Goal: Information Seeking & Learning: Find specific fact

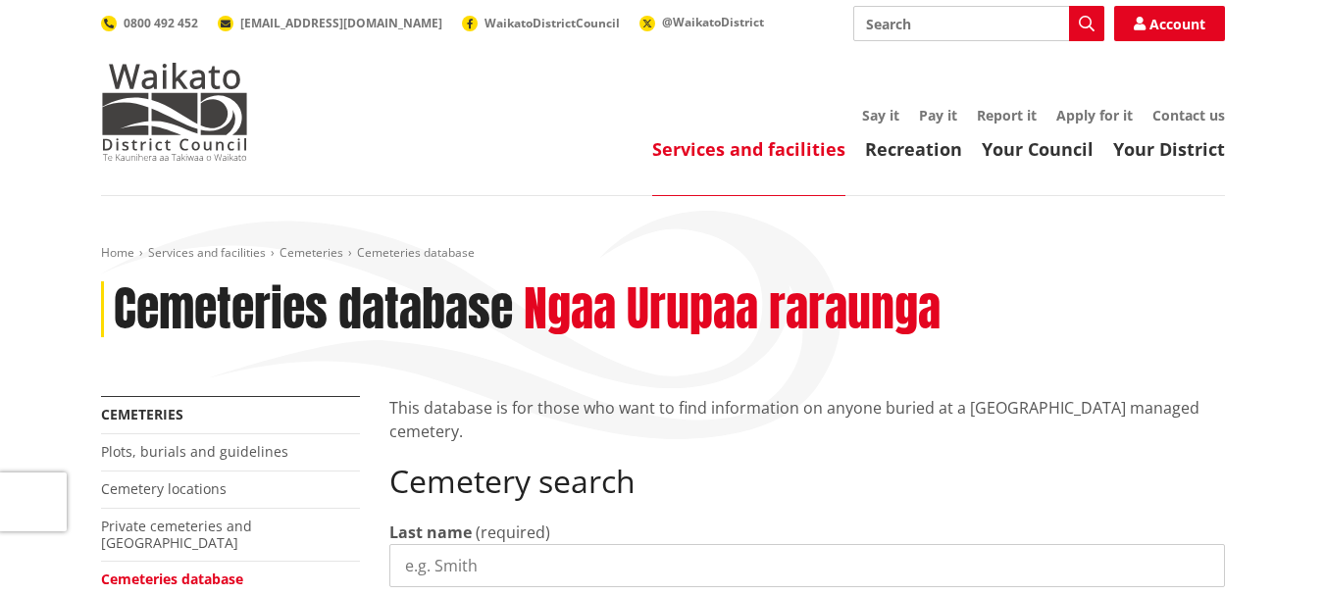
scroll to position [196, 0]
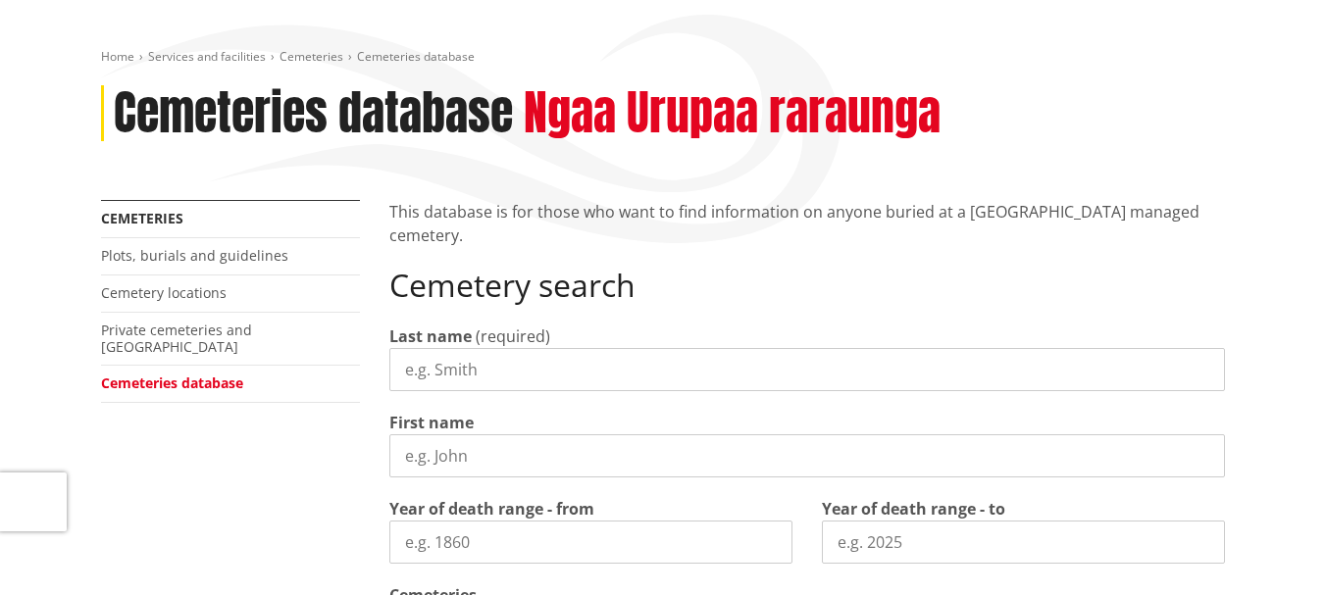
click at [479, 368] on input "Last name" at bounding box center [806, 369] width 835 height 43
type input "[PERSON_NAME]"
click at [455, 453] on input "First name" at bounding box center [806, 455] width 835 height 43
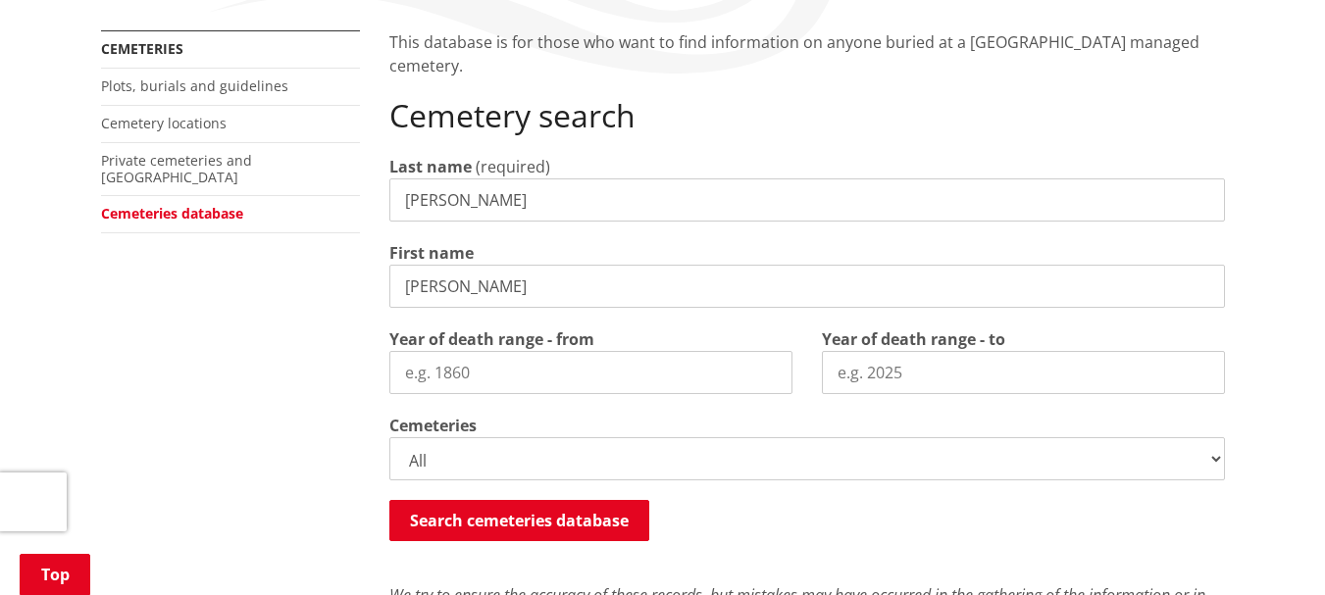
scroll to position [392, 0]
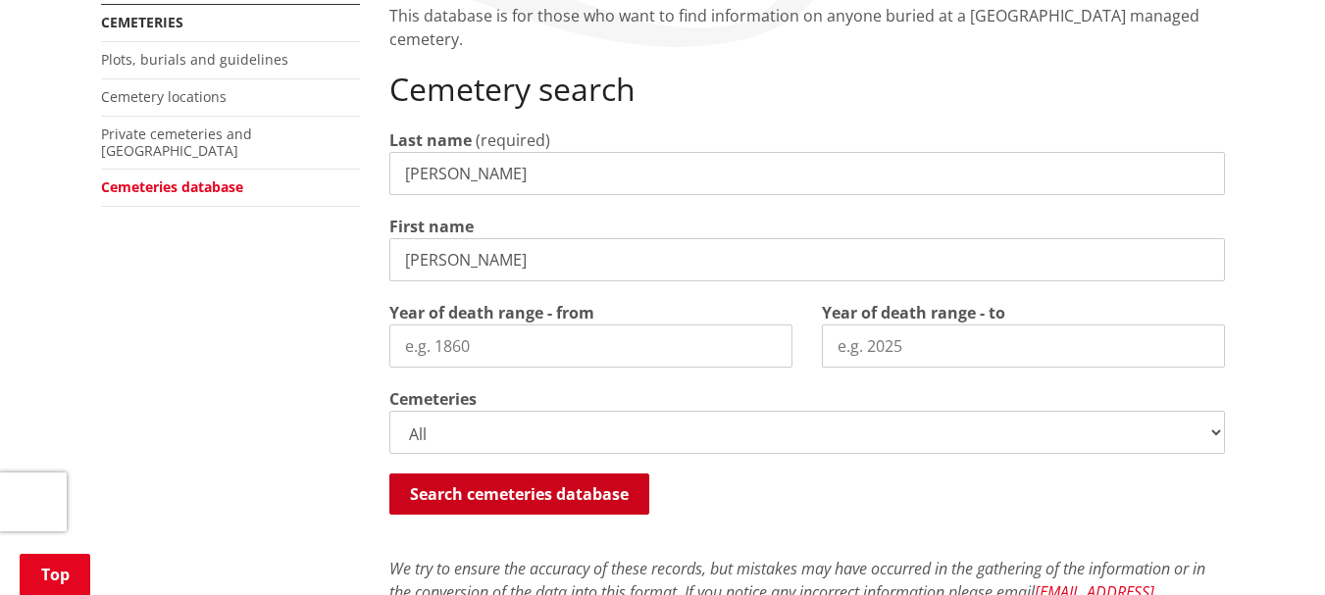
type input "[PERSON_NAME]"
click at [554, 496] on button "Search cemeteries database" at bounding box center [519, 494] width 260 height 41
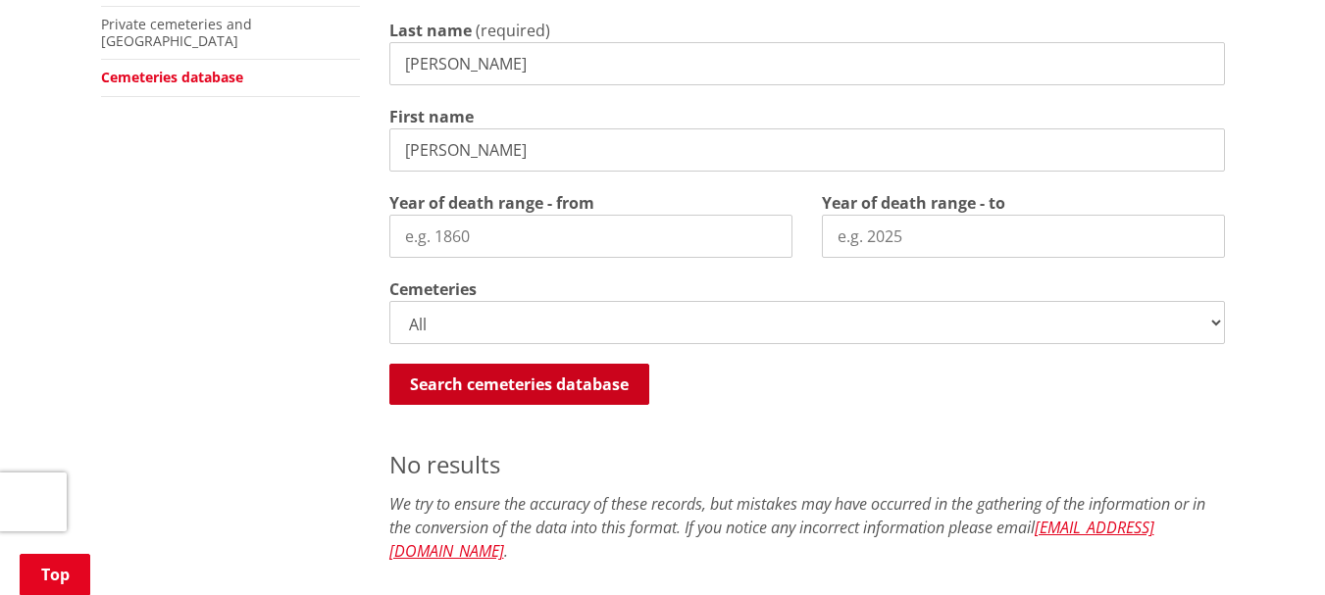
scroll to position [459, 0]
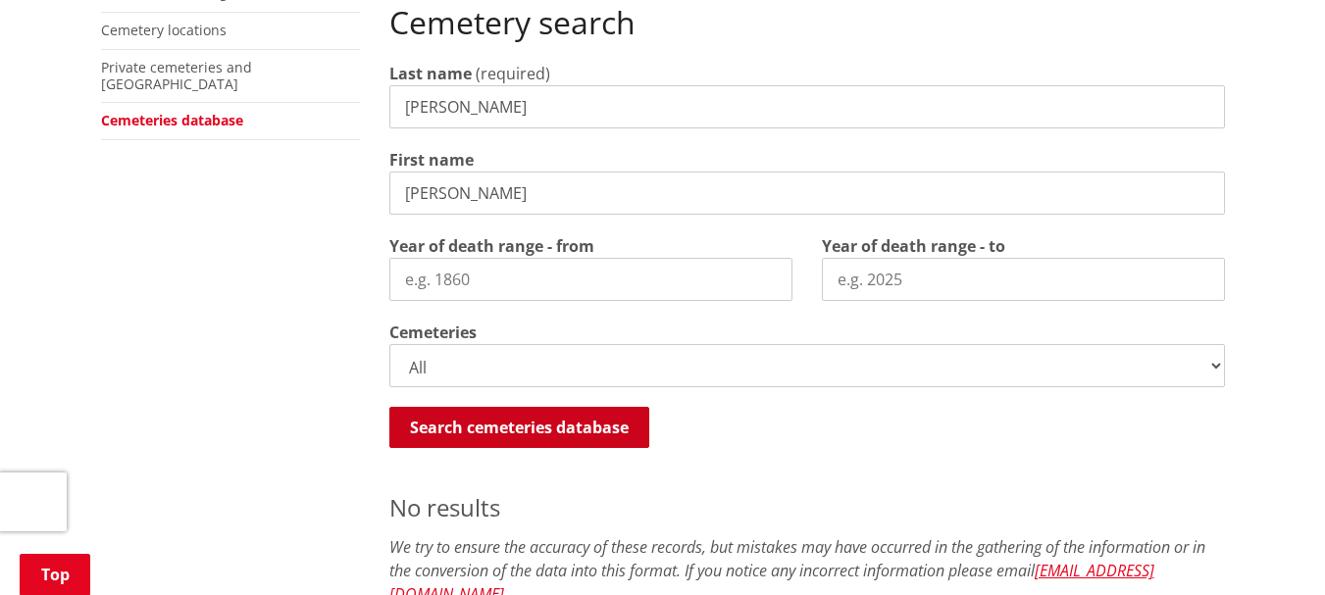
click at [546, 426] on button "Search cemeteries database" at bounding box center [519, 427] width 260 height 41
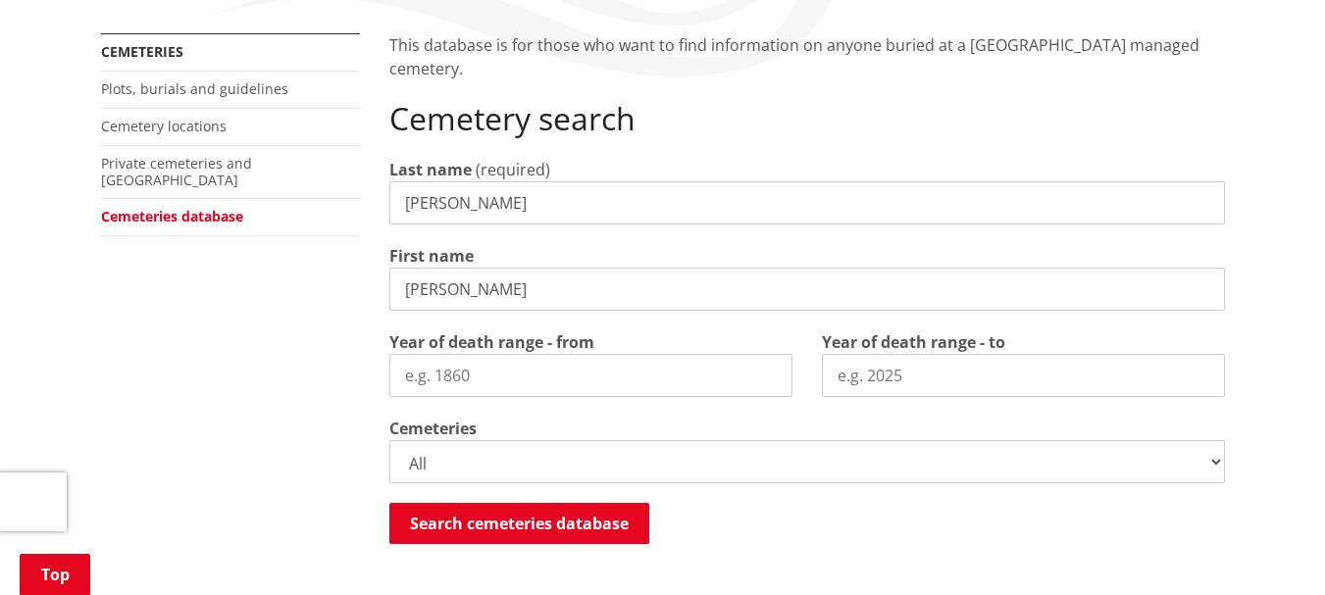
scroll to position [361, 0]
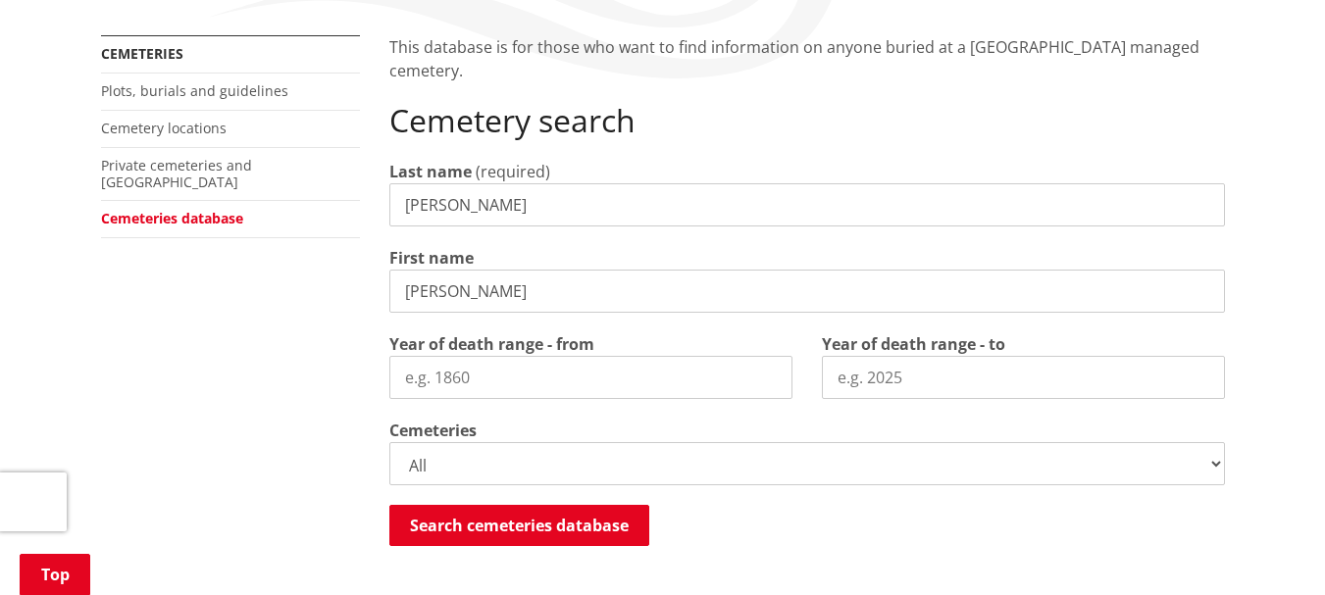
click at [489, 379] on input "Year of death range - from" at bounding box center [590, 377] width 403 height 43
type input "2025"
click at [859, 371] on input "Year of death range - to" at bounding box center [1023, 377] width 403 height 43
type input "2025"
click at [1219, 463] on select "All Gordonton Ashes Memorial Berm Gordonton Lawn [GEOGRAPHIC_DATA] Octagonal As…" at bounding box center [806, 463] width 835 height 43
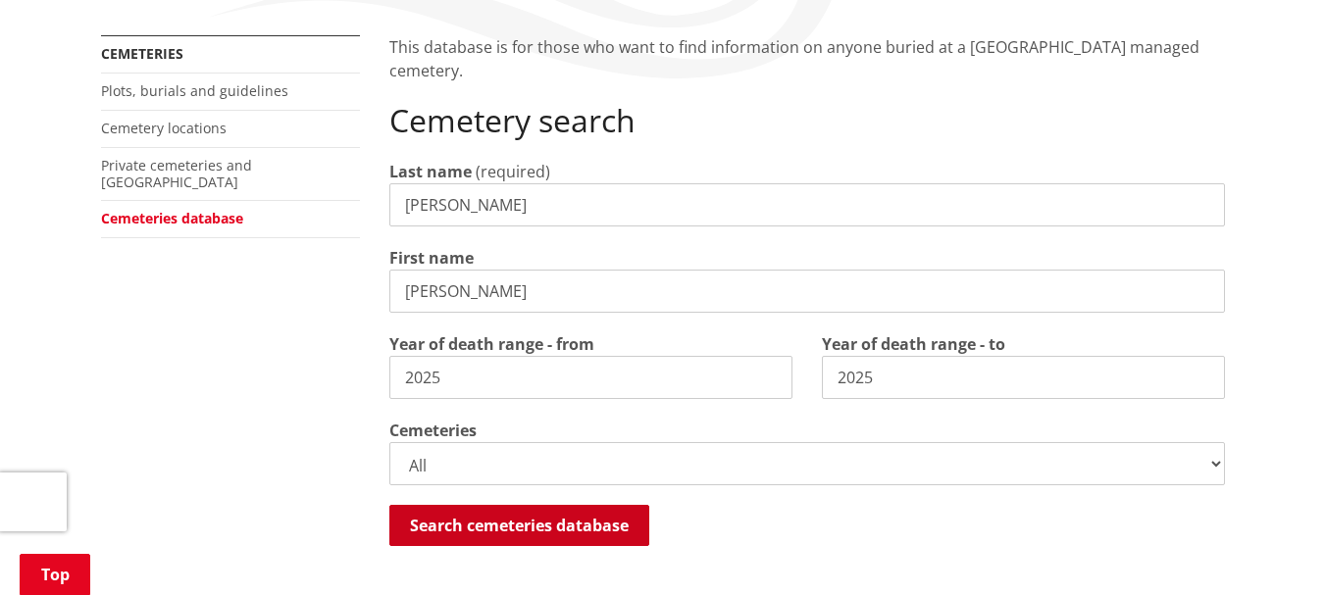
click at [615, 529] on button "Search cemeteries database" at bounding box center [519, 525] width 260 height 41
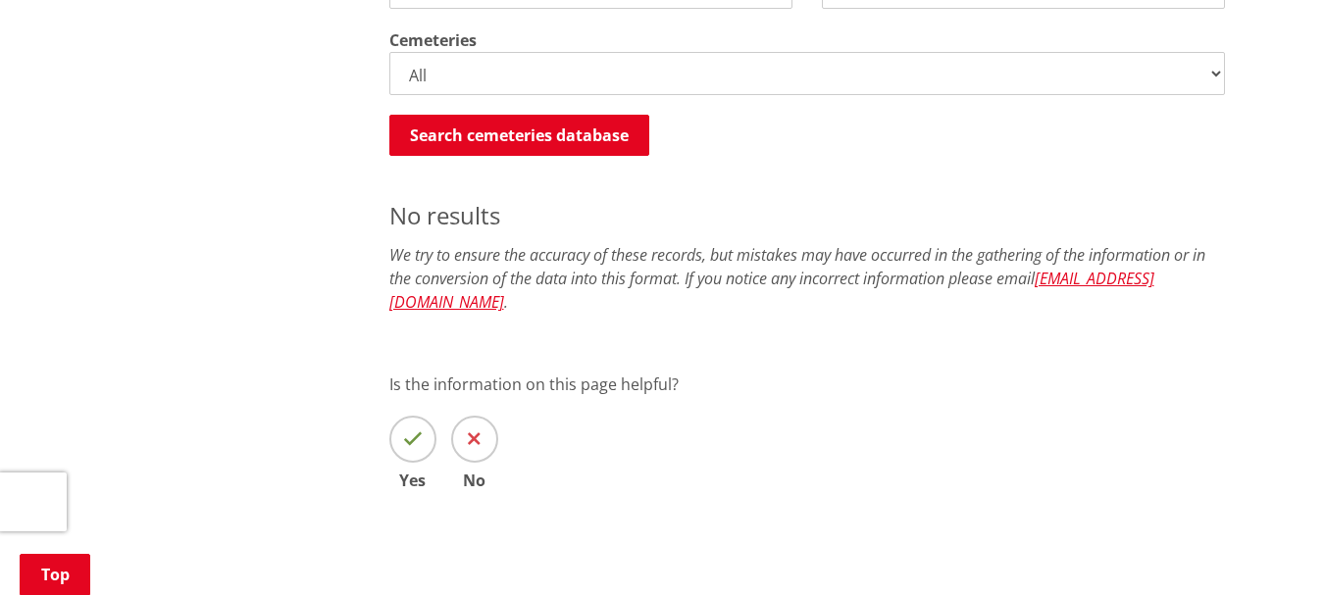
scroll to position [753, 0]
